Goal: Transaction & Acquisition: Purchase product/service

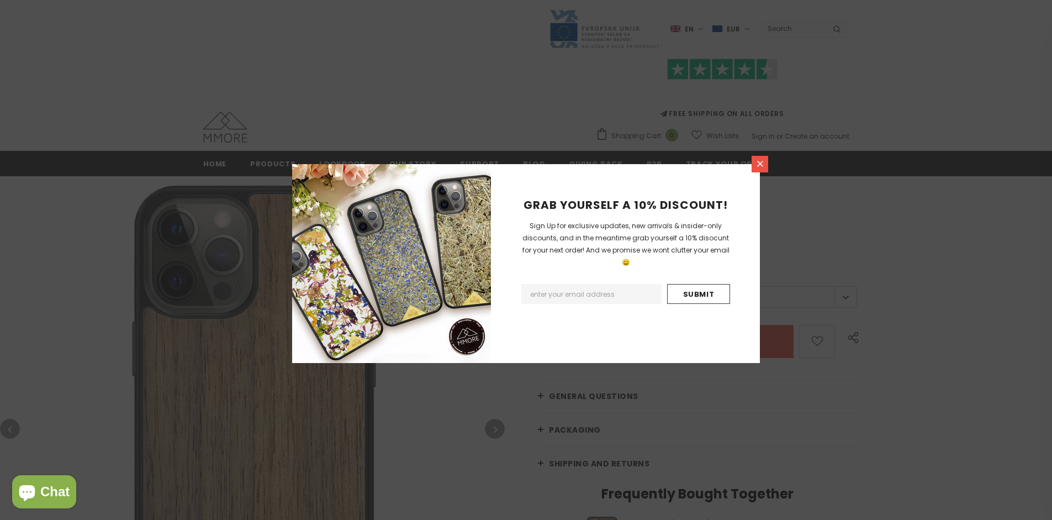
click at [760, 163] on icon at bounding box center [760, 164] width 6 height 6
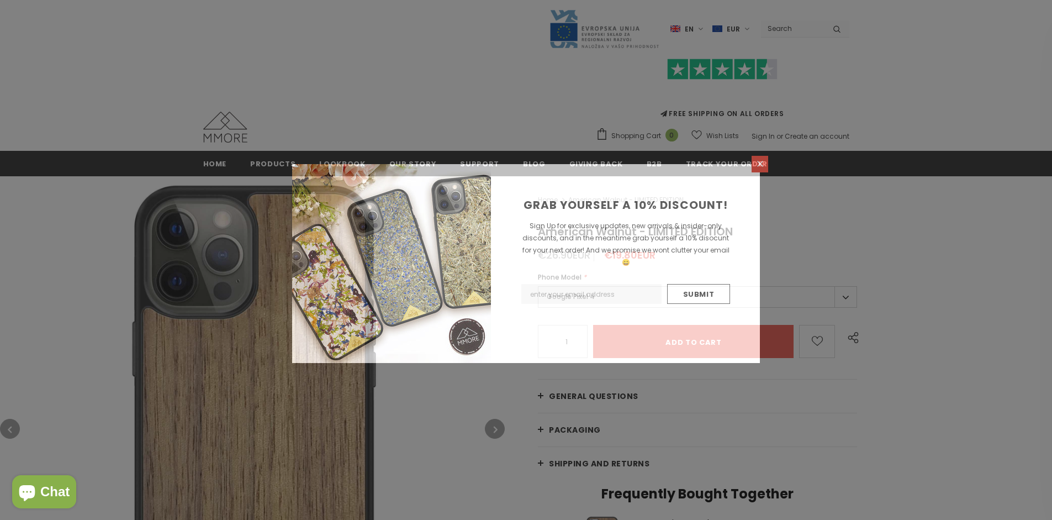
click at [760, 163] on icon at bounding box center [760, 164] width 6 height 6
